Goal: Task Accomplishment & Management: Use online tool/utility

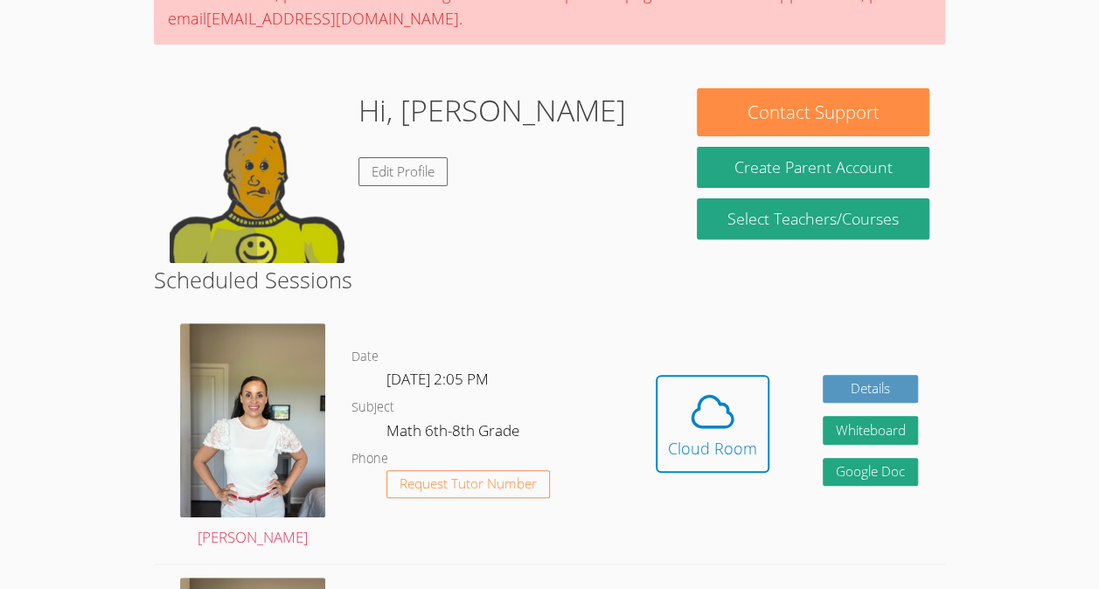
scroll to position [196, 0]
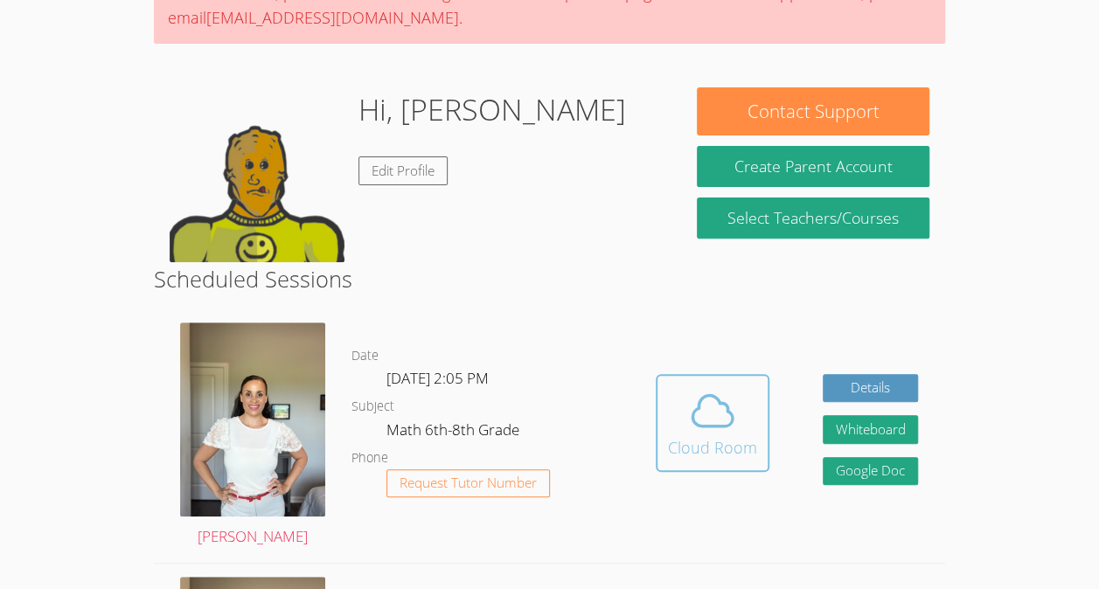
click at [681, 387] on span at bounding box center [712, 411] width 89 height 49
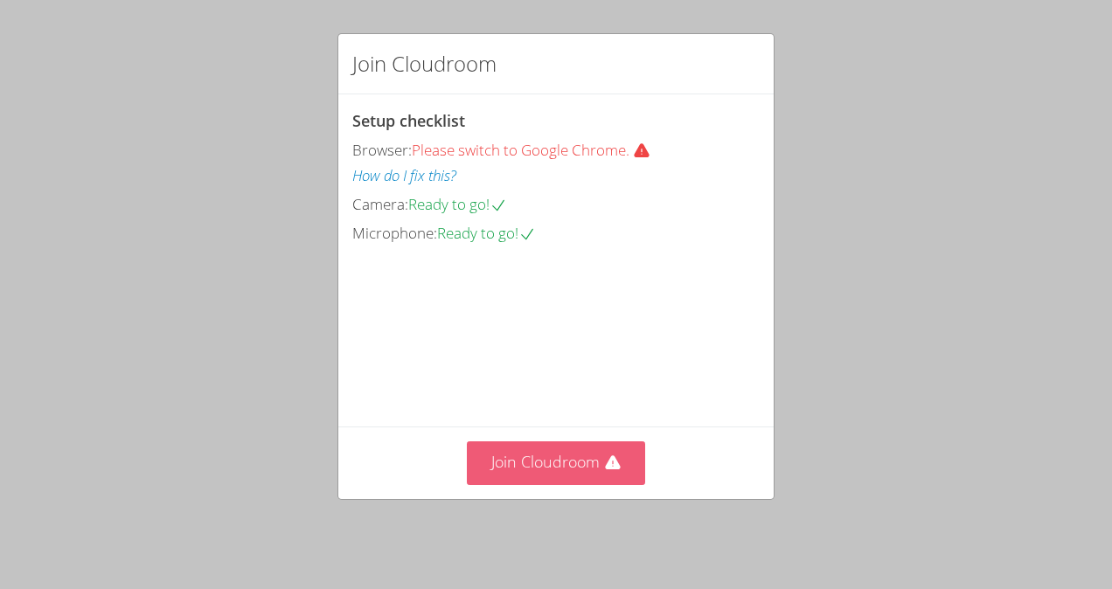
click at [595, 466] on button "Join Cloudroom" at bounding box center [556, 463] width 179 height 43
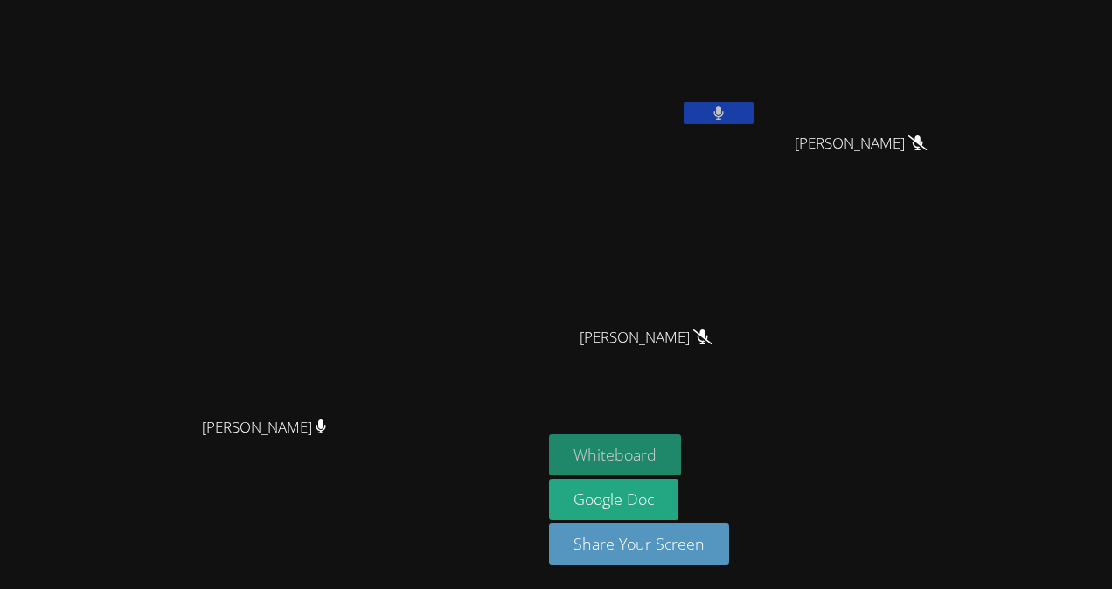
click at [681, 450] on button "Whiteboard" at bounding box center [615, 455] width 132 height 41
click at [754, 112] on button at bounding box center [719, 113] width 70 height 22
click at [754, 114] on button at bounding box center [719, 113] width 70 height 22
click at [754, 108] on button at bounding box center [719, 113] width 70 height 22
click at [754, 115] on button at bounding box center [719, 113] width 70 height 22
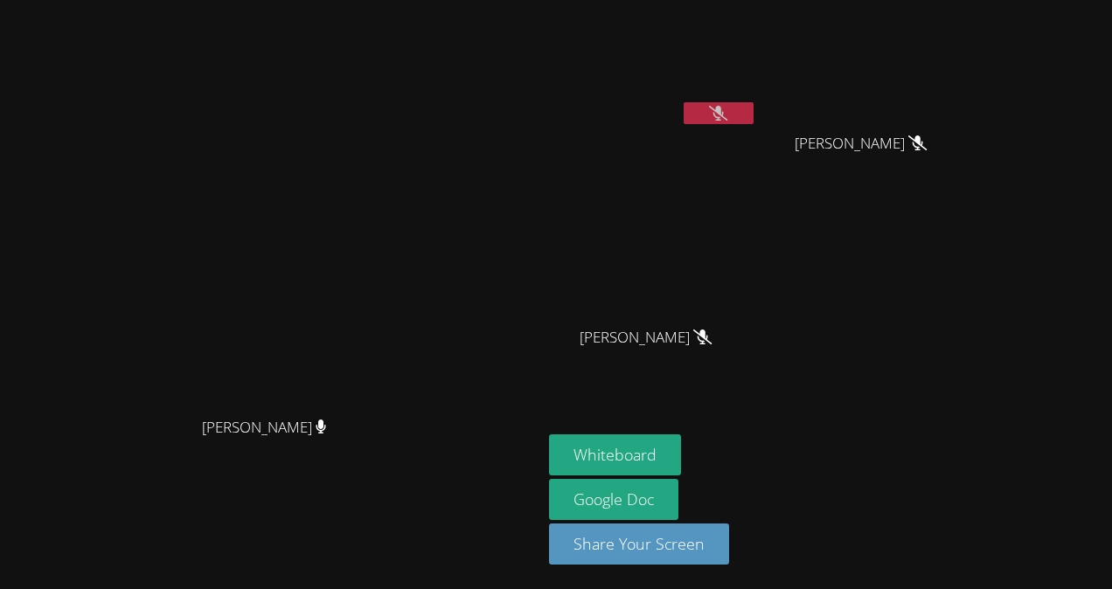
click at [754, 120] on button at bounding box center [719, 113] width 70 height 22
